Goal: Task Accomplishment & Management: Use online tool/utility

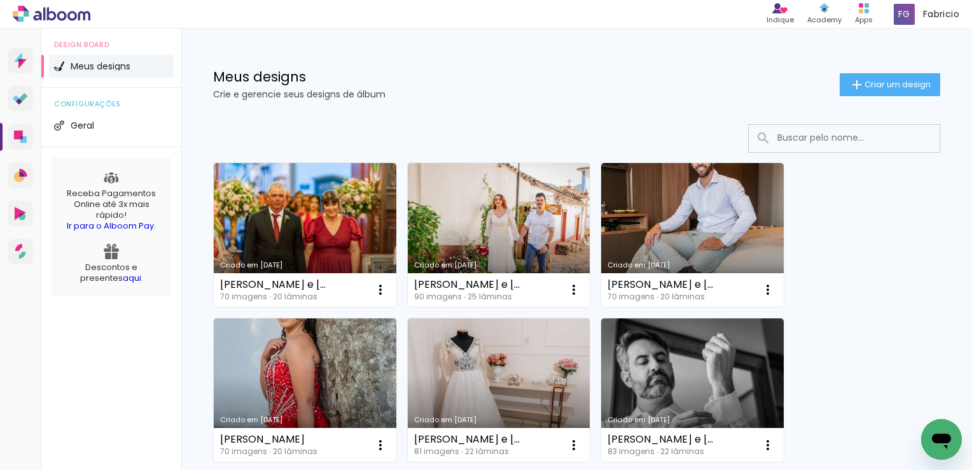
click at [316, 237] on link "Criado em [DATE]" at bounding box center [305, 235] width 183 height 144
